Goal: Find specific page/section: Find specific page/section

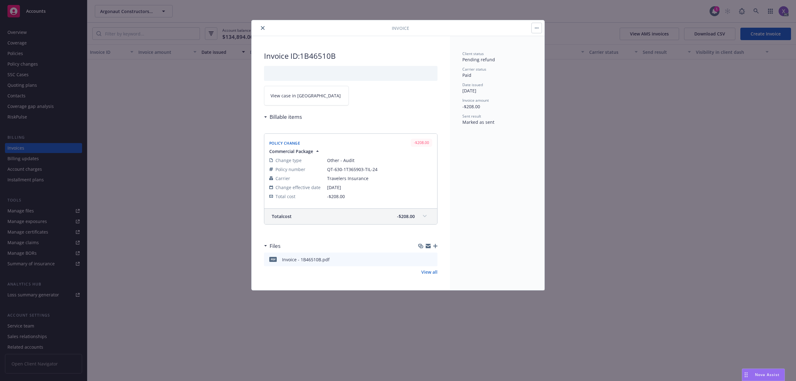
scroll to position [622, 0]
click at [263, 25] on button "close" at bounding box center [262, 27] width 7 height 7
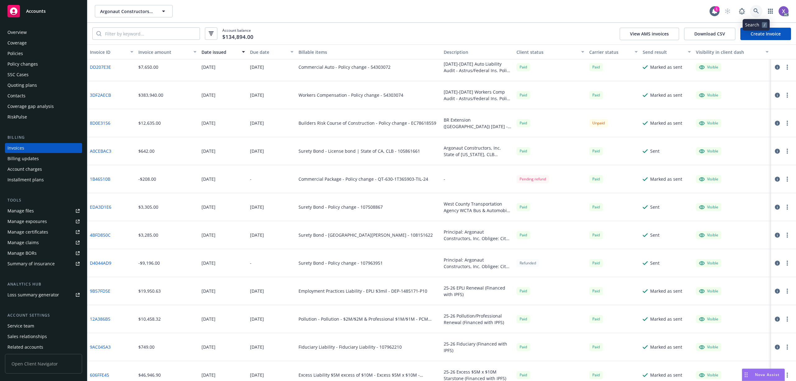
click at [753, 10] on link at bounding box center [756, 11] width 12 height 12
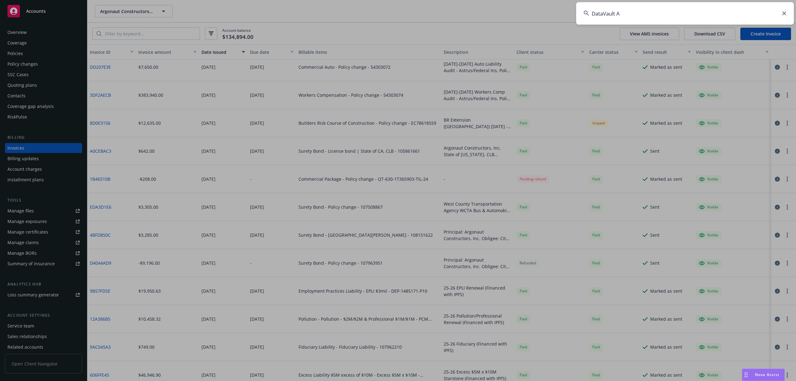
click at [662, 16] on input "DataVault A" at bounding box center [685, 13] width 218 height 22
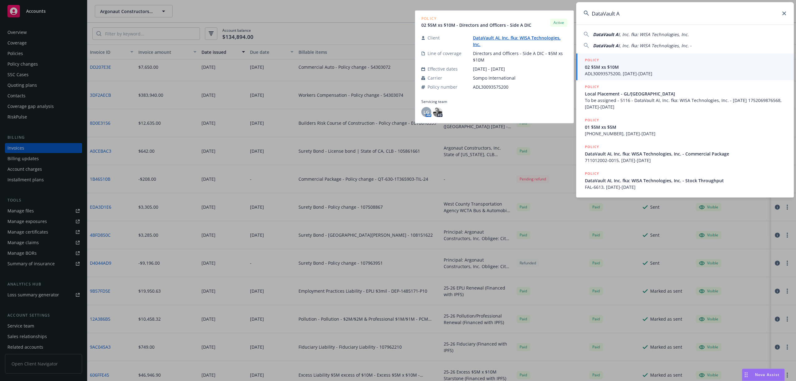
type input "DataVault A"
click at [610, 67] on span "02 $5M xs $10M" at bounding box center [685, 67] width 201 height 7
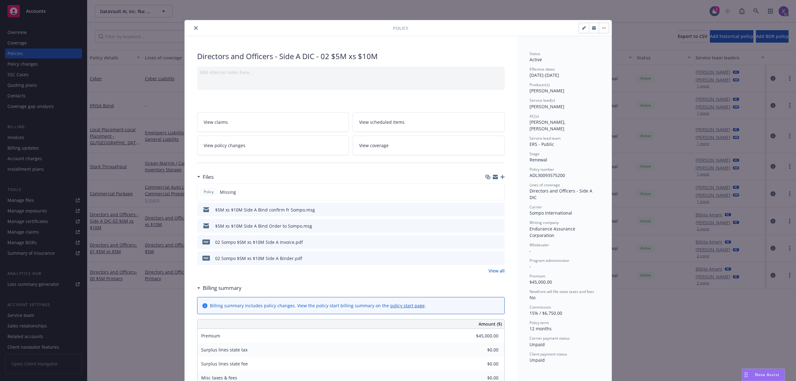
click at [194, 30] on button "close" at bounding box center [195, 27] width 7 height 7
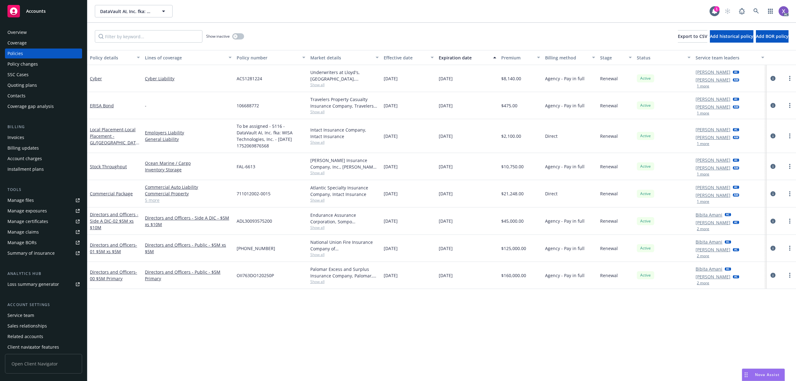
click at [17, 140] on div "Invoices" at bounding box center [15, 137] width 17 height 10
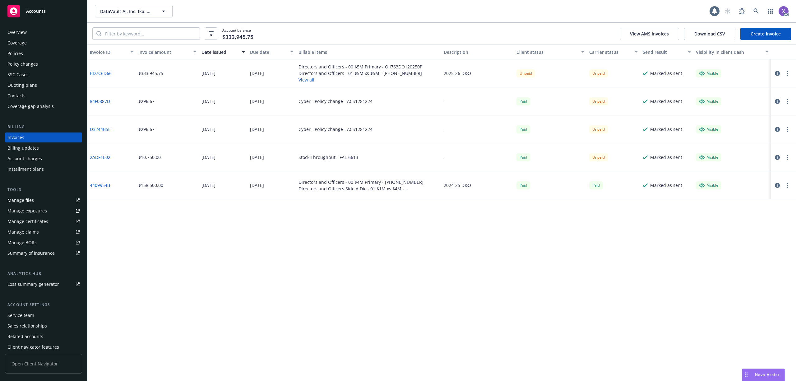
click at [152, 44] on button "Invoice amount" at bounding box center [167, 51] width 63 height 15
click at [19, 53] on div "Policies" at bounding box center [15, 54] width 16 height 10
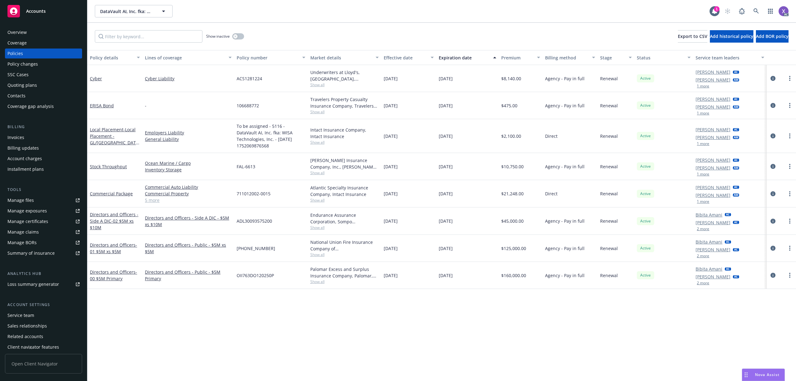
click at [704, 280] on div "Bibita Amani AC [PERSON_NAME] AC 2 more" at bounding box center [729, 275] width 73 height 27
click at [703, 281] on button "2 more" at bounding box center [703, 283] width 12 height 4
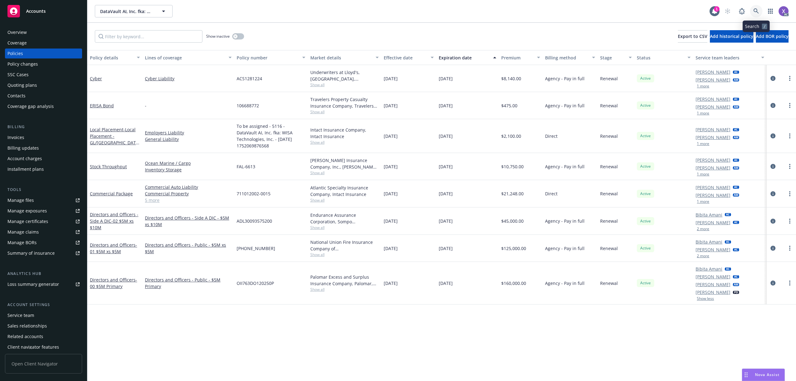
click at [755, 11] on icon at bounding box center [756, 11] width 6 height 6
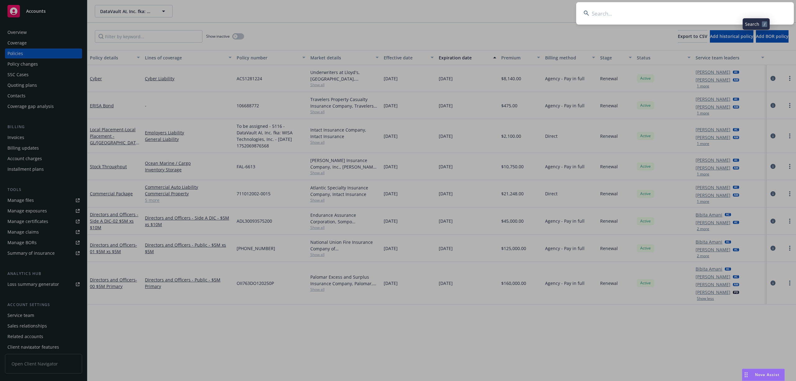
click at [681, 14] on input at bounding box center [685, 13] width 218 height 22
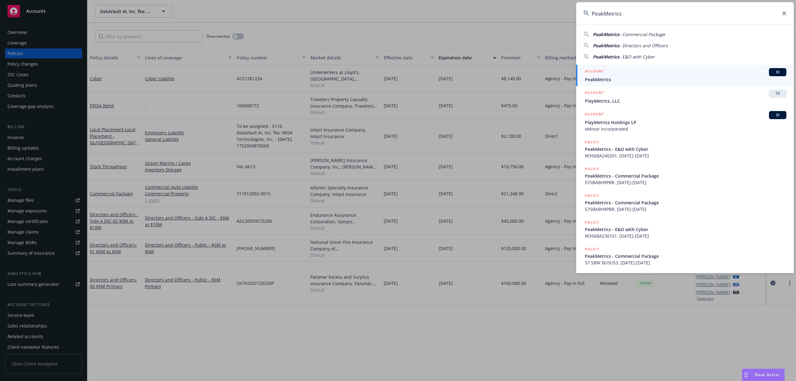
type input "PeakMetrics"
click at [614, 78] on span "PeakMetrics" at bounding box center [685, 79] width 201 height 7
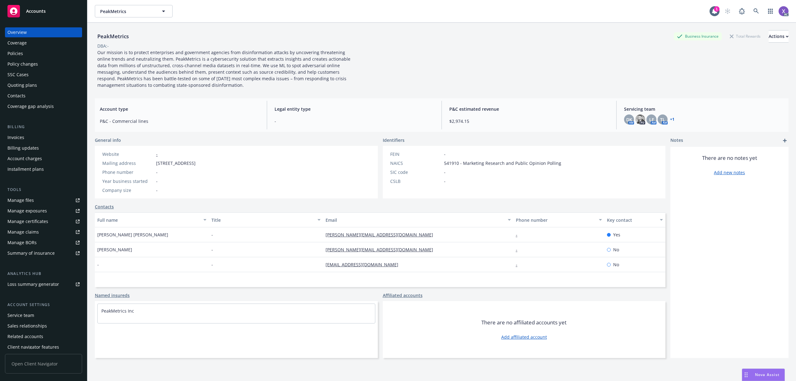
click at [13, 140] on div "Invoices" at bounding box center [15, 137] width 17 height 10
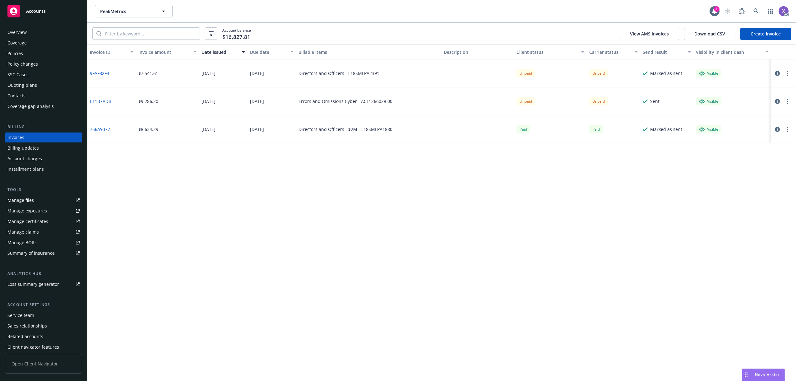
click at [27, 53] on div "Policies" at bounding box center [43, 54] width 72 height 10
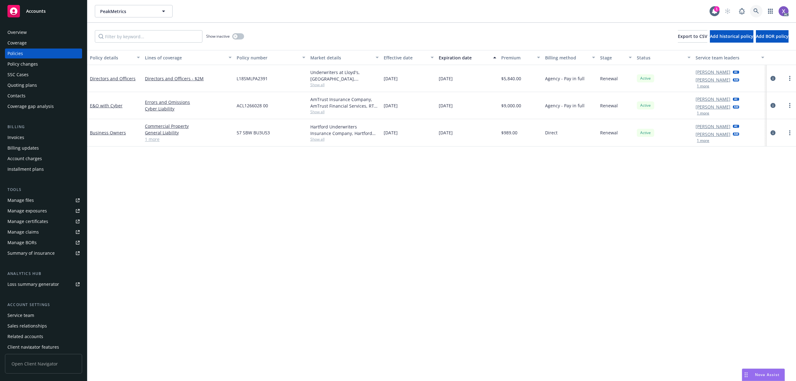
click at [757, 8] on link at bounding box center [756, 11] width 12 height 12
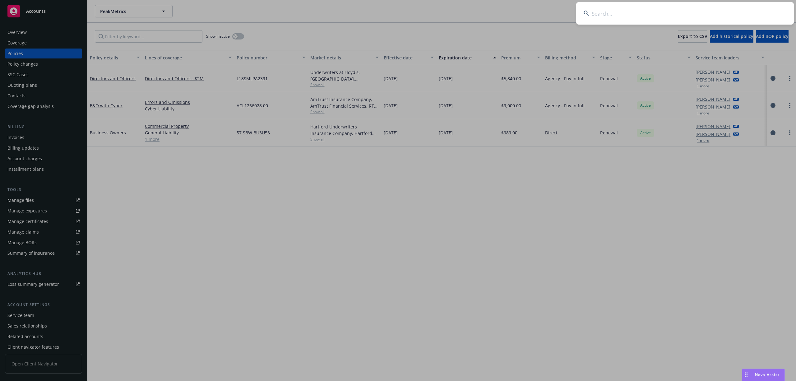
click at [637, 16] on input at bounding box center [685, 13] width 218 height 22
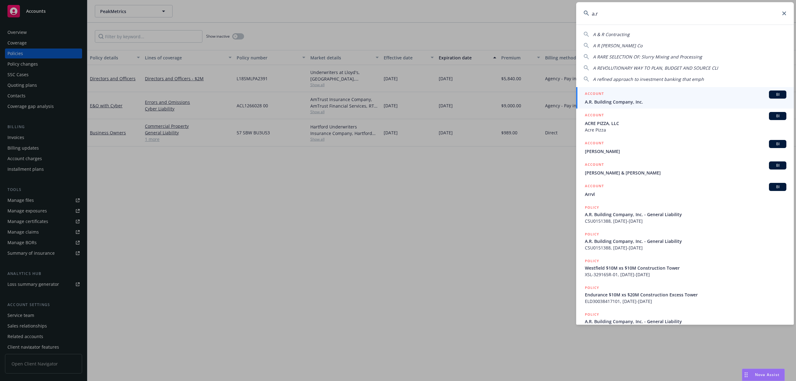
type input "a.r"
click at [621, 99] on span "A.R. Building Company, Inc." at bounding box center [685, 102] width 201 height 7
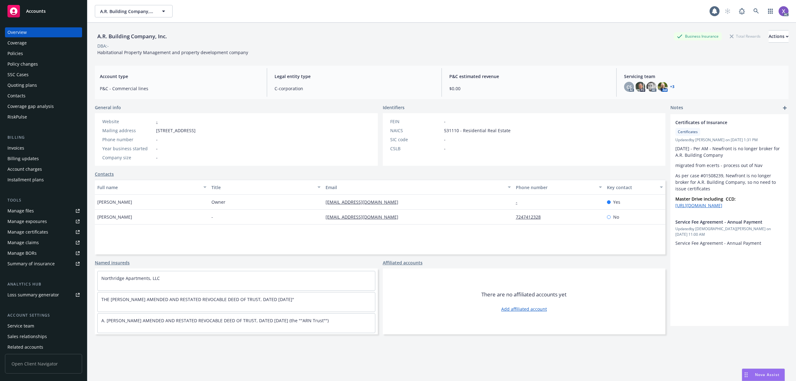
click at [22, 56] on div "Policies" at bounding box center [15, 54] width 16 height 10
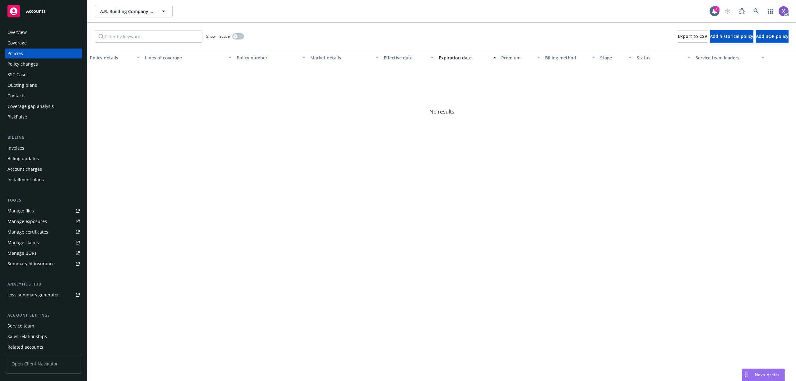
click at [16, 33] on div "Overview" at bounding box center [16, 32] width 19 height 10
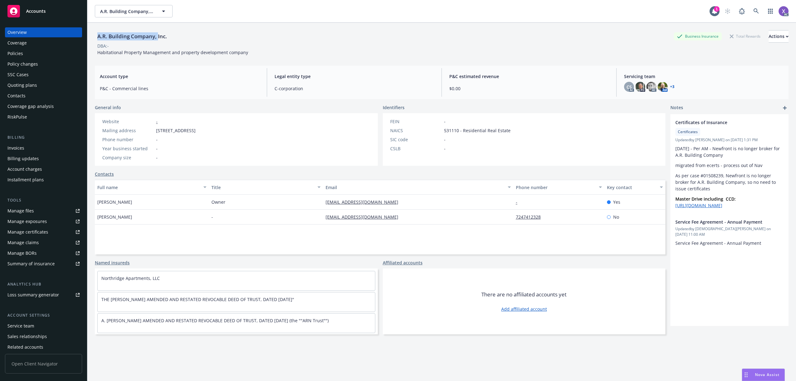
drag, startPoint x: 98, startPoint y: 34, endPoint x: 157, endPoint y: 39, distance: 59.6
click at [157, 39] on div "A.R. Building Company, Inc." at bounding box center [132, 36] width 75 height 8
copy div "A.R. Building Company,"
